Goal: Find specific page/section: Find specific page/section

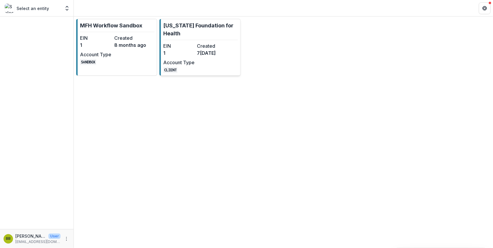
click at [235, 50] on link "[US_STATE] Foundation for Health EIN 1 Created [DATE] Account Type CLIENT" at bounding box center [199, 47] width 81 height 57
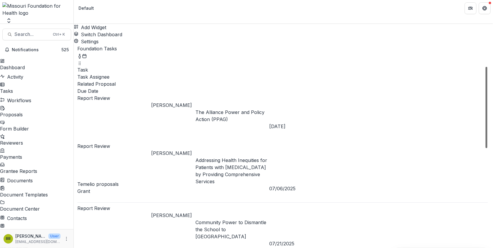
scroll to position [49, 0]
drag, startPoint x: 486, startPoint y: 56, endPoint x: 487, endPoint y: 60, distance: 4.5
click at [487, 67] on div at bounding box center [486, 107] width 2 height 81
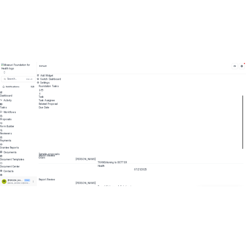
scroll to position [219, 0]
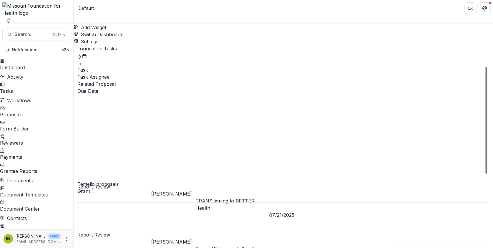
drag, startPoint x: 487, startPoint y: 61, endPoint x: 487, endPoint y: 77, distance: 15.3
click at [487, 77] on div at bounding box center [486, 120] width 2 height 107
click at [488, 75] on div "Foundation Tasks Task Task Assignee Related Proposal Due Date Report Review[PER…" at bounding box center [283, 179] width 419 height 269
click at [377, 25] on div "Add Widget Switch Dashboard Default DLS Dashboard New Dashboard Settings" at bounding box center [283, 34] width 419 height 21
